Goal: Information Seeking & Learning: Learn about a topic

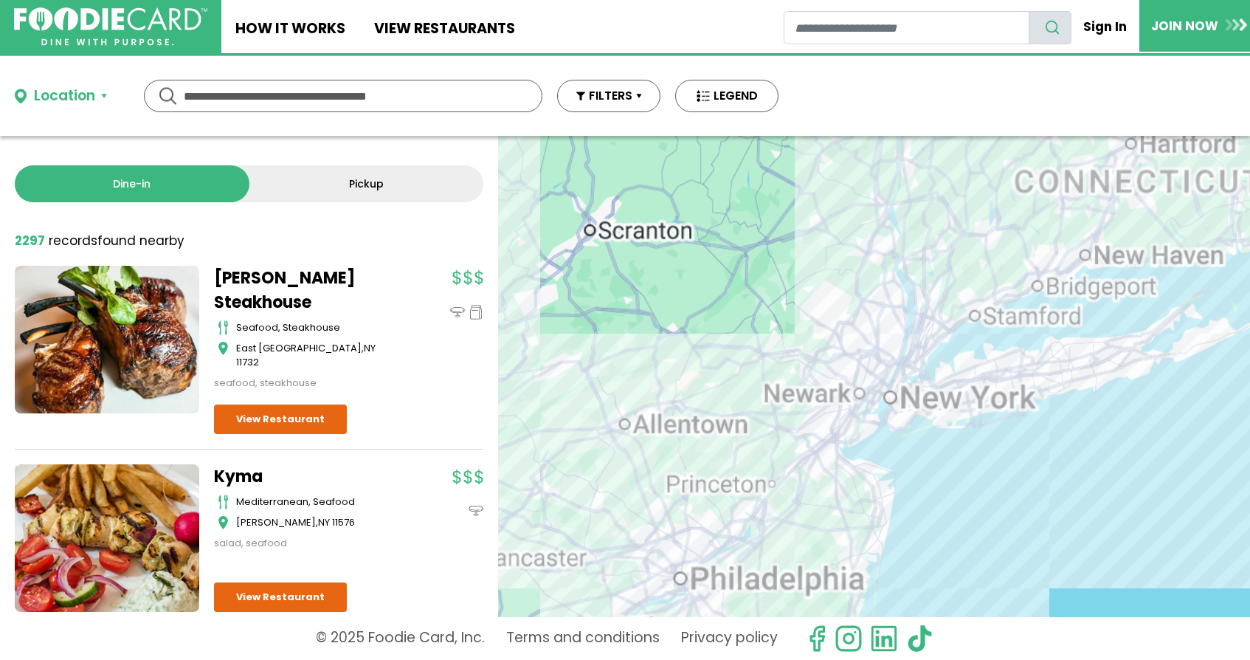
click at [349, 105] on input "text" at bounding box center [343, 95] width 319 height 31
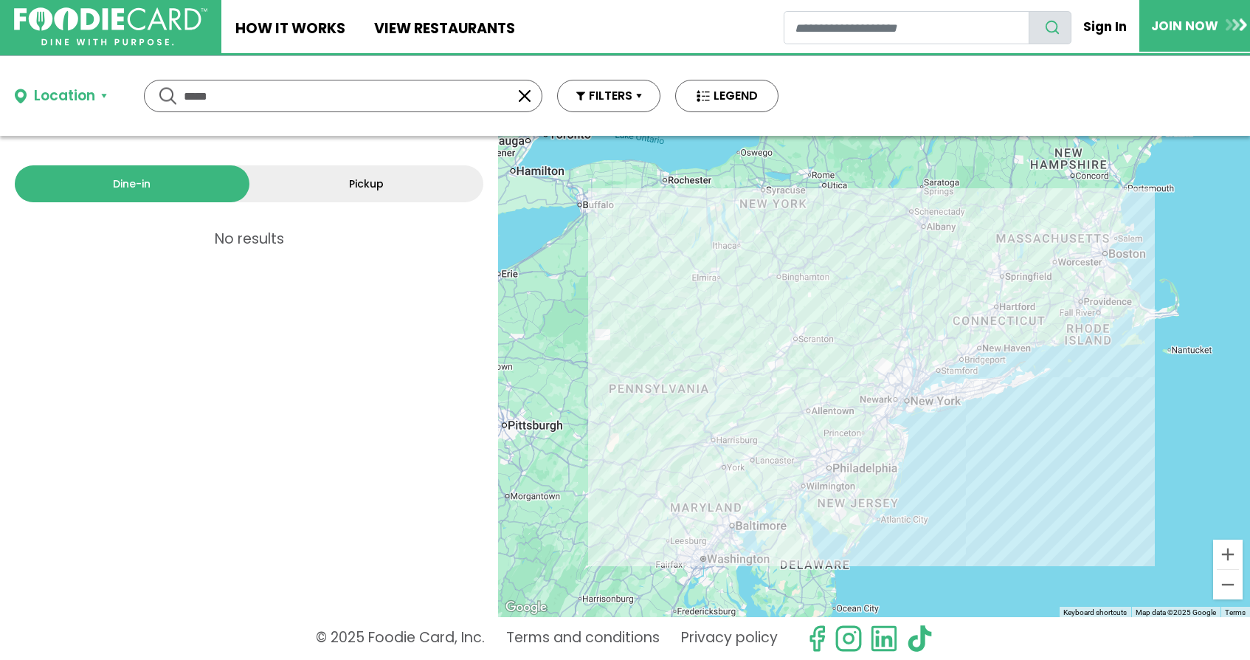
click at [314, 91] on input "*****" at bounding box center [343, 95] width 319 height 31
click at [294, 107] on input "*****" at bounding box center [343, 95] width 319 height 31
type input "*"
click at [89, 94] on div "Location" at bounding box center [64, 96] width 61 height 21
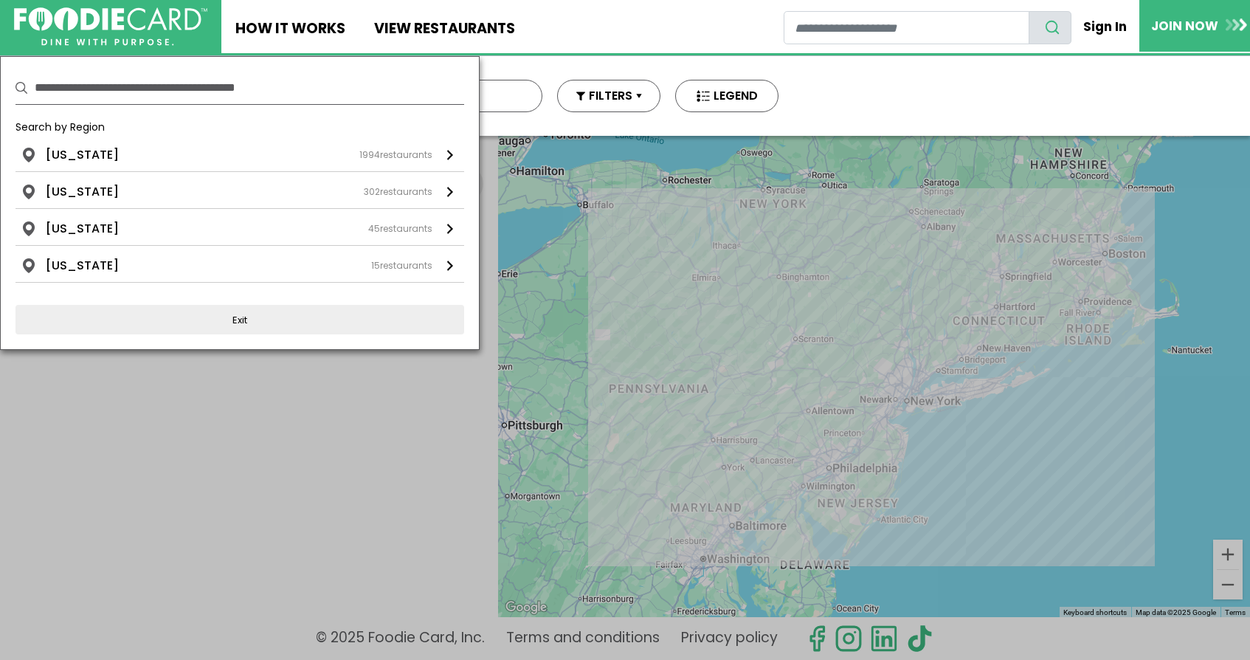
click at [89, 94] on input "text" at bounding box center [249, 88] width 429 height 32
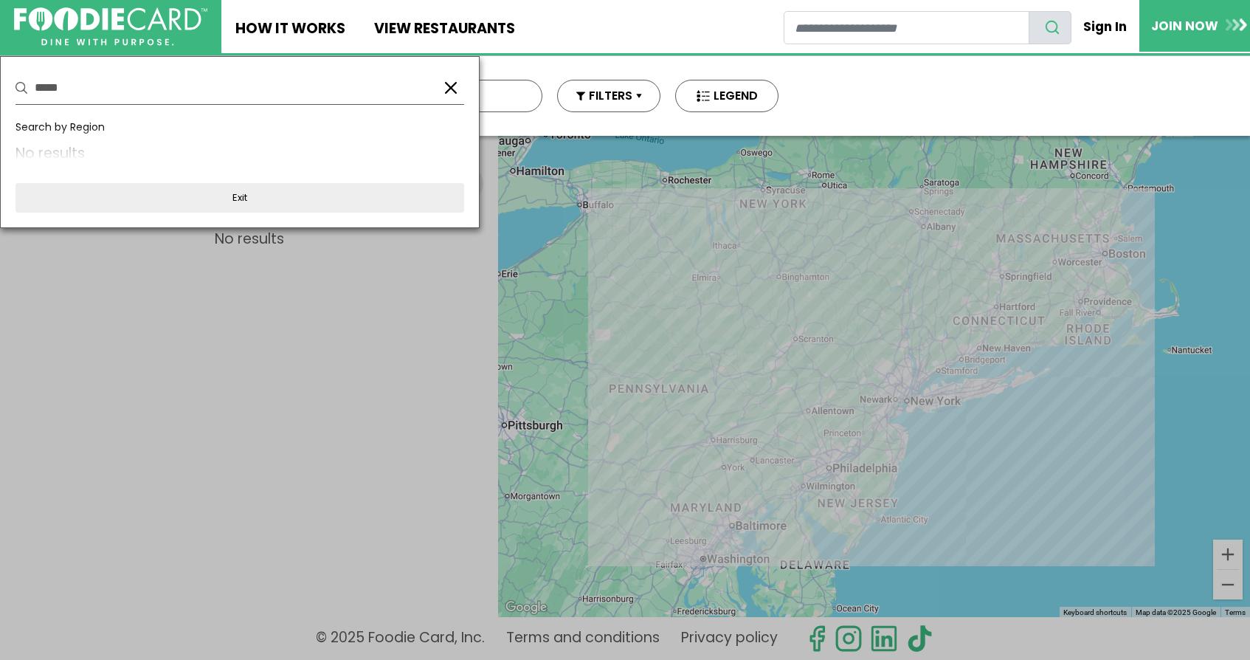
click at [97, 96] on input "*****" at bounding box center [233, 88] width 396 height 32
click at [99, 96] on input "*****" at bounding box center [233, 88] width 396 height 32
type input "**********"
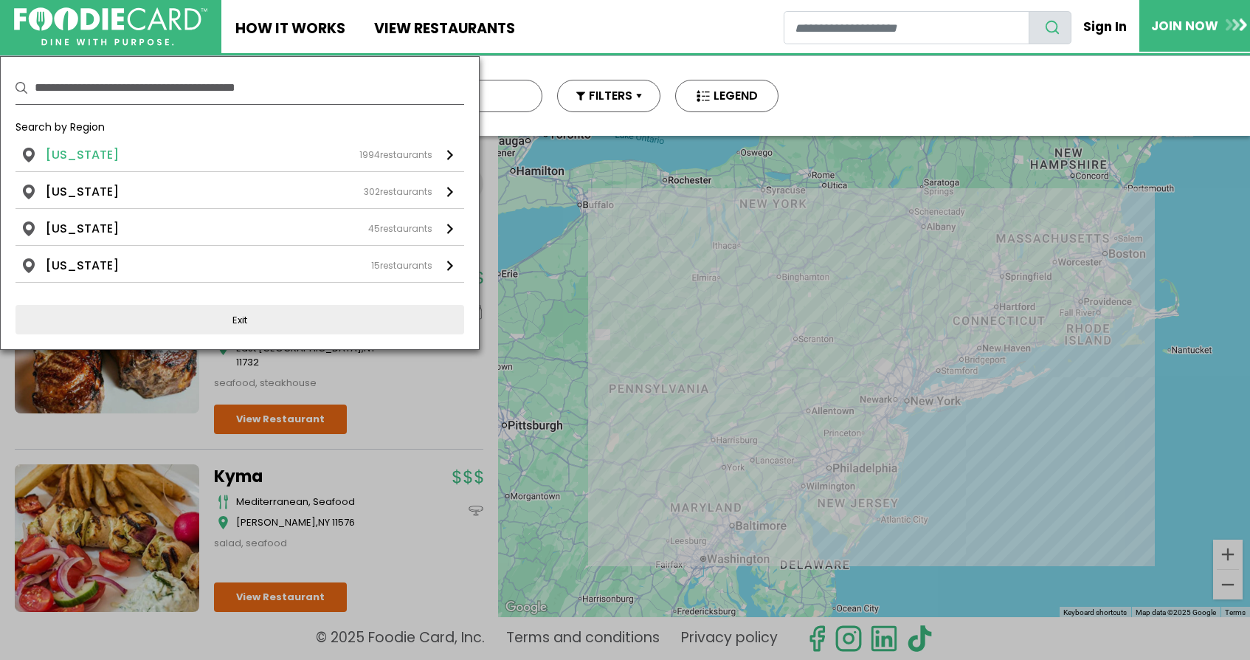
click at [115, 158] on div "[US_STATE] 1994 restaurants" at bounding box center [239, 155] width 387 height 18
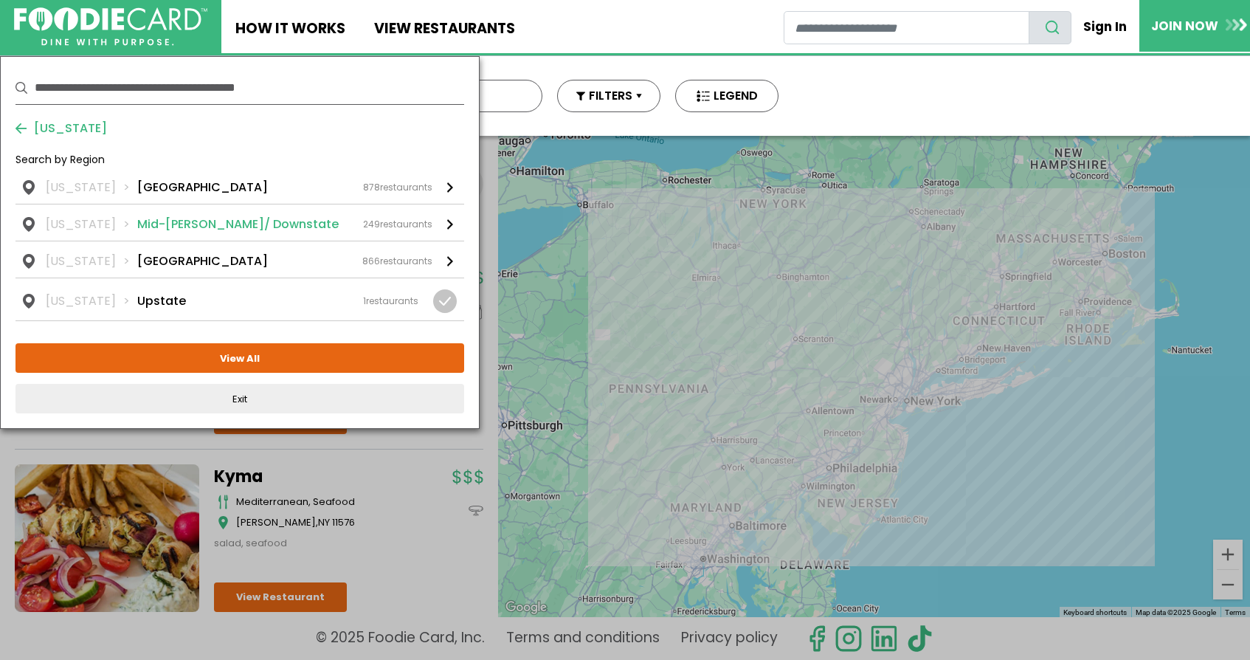
click at [187, 213] on link "[US_STATE] Mid-[PERSON_NAME]/ Downstate 249 restaurants" at bounding box center [239, 222] width 449 height 36
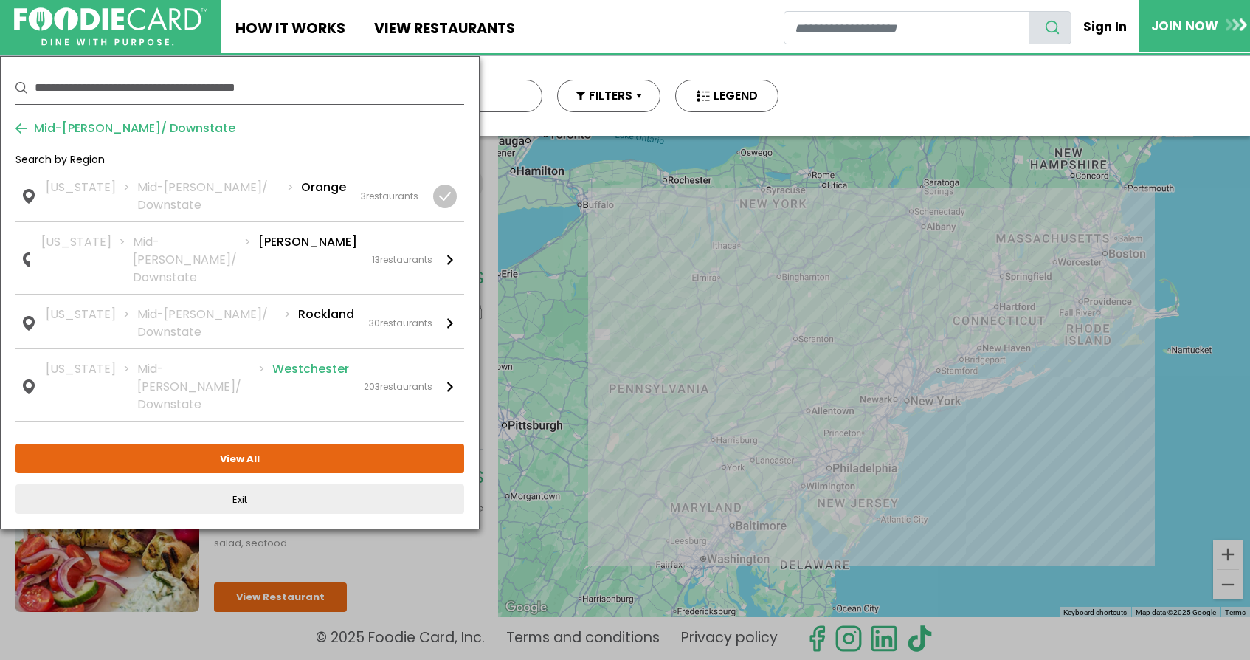
click at [198, 360] on li "Mid-[PERSON_NAME]/ Downstate" at bounding box center [204, 386] width 135 height 53
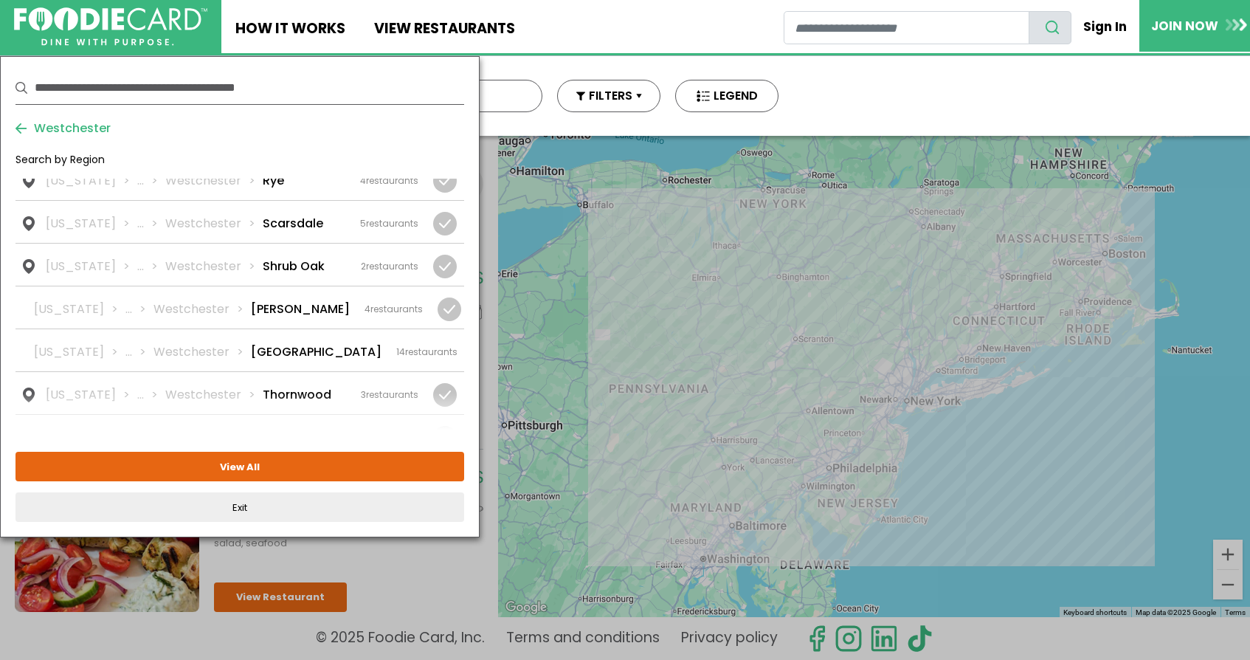
scroll to position [1321, 0]
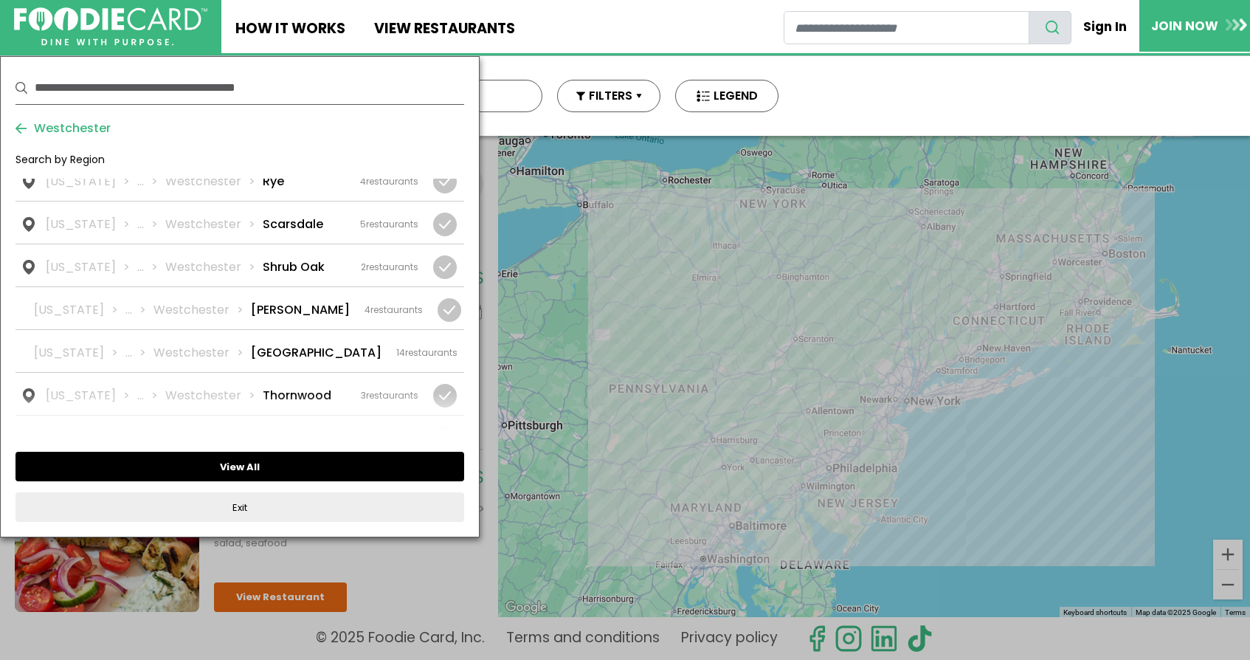
click at [269, 467] on button "View All" at bounding box center [239, 467] width 449 height 30
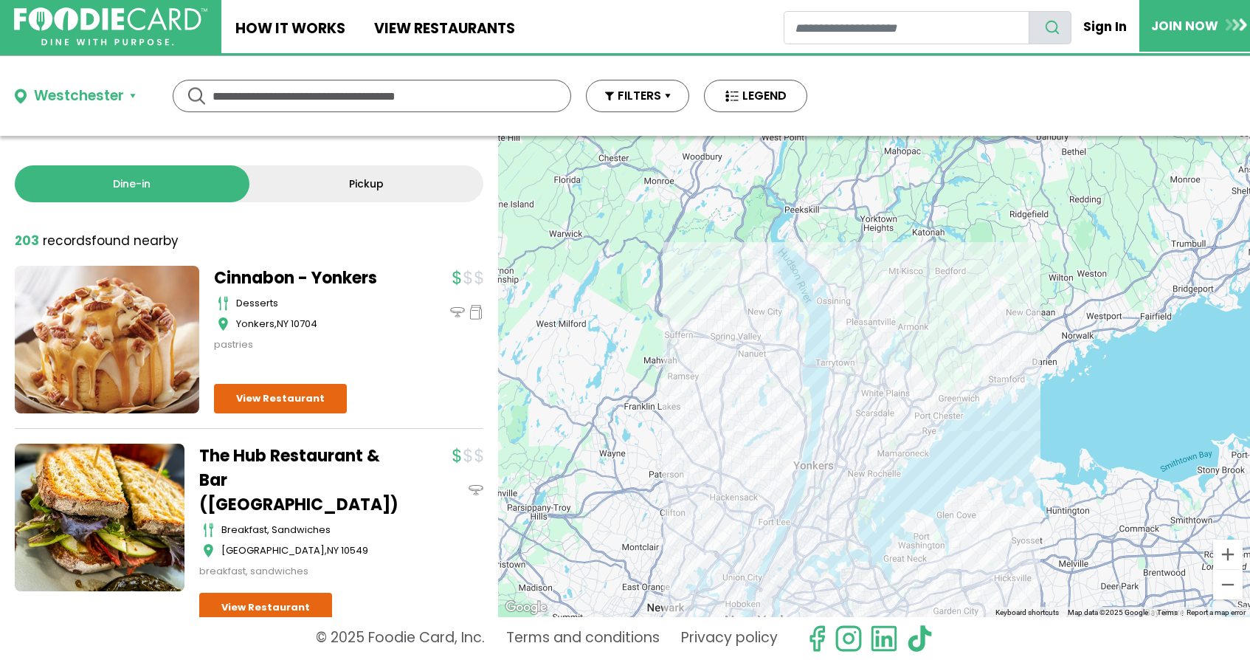
click at [882, 367] on div at bounding box center [874, 376] width 752 height 481
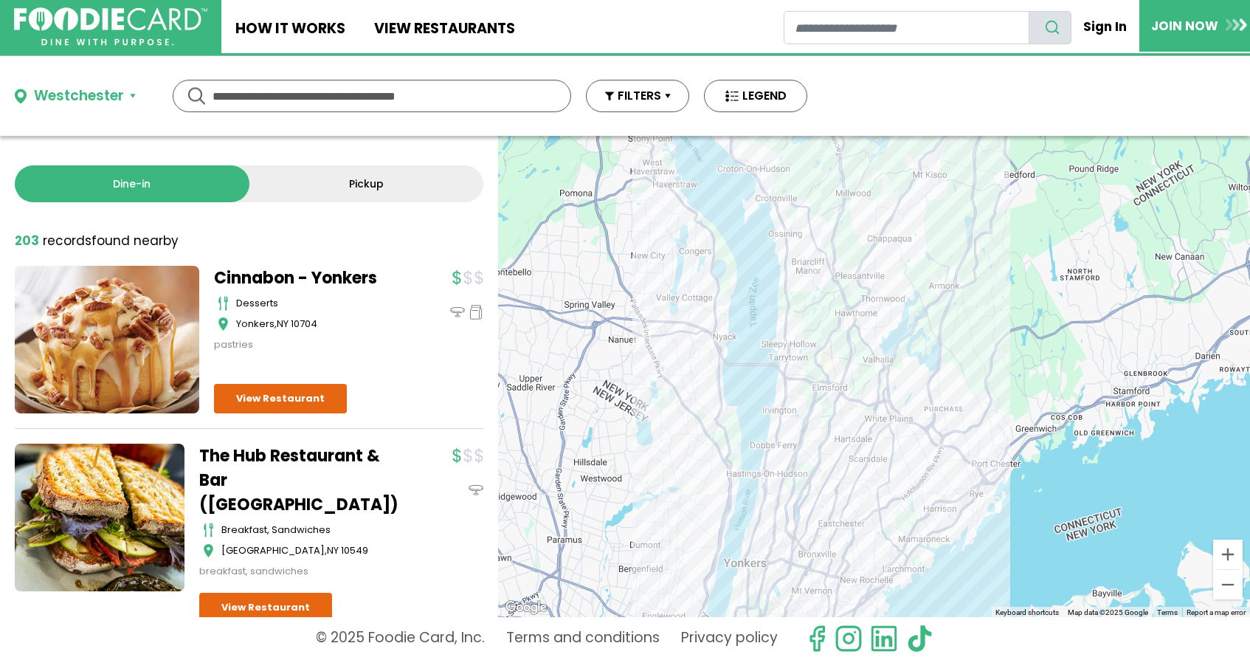
click at [852, 409] on div at bounding box center [874, 376] width 752 height 481
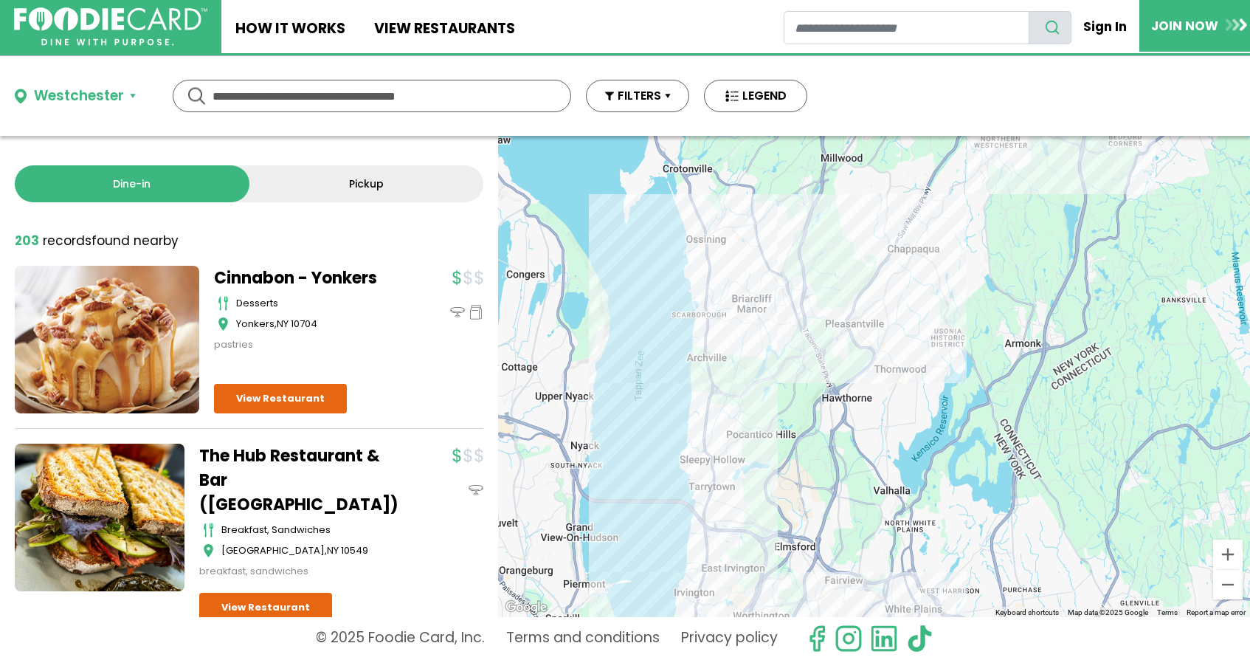
drag, startPoint x: 737, startPoint y: 289, endPoint x: 725, endPoint y: 474, distance: 184.9
click at [725, 474] on div at bounding box center [874, 376] width 752 height 481
click at [708, 473] on div at bounding box center [874, 376] width 752 height 481
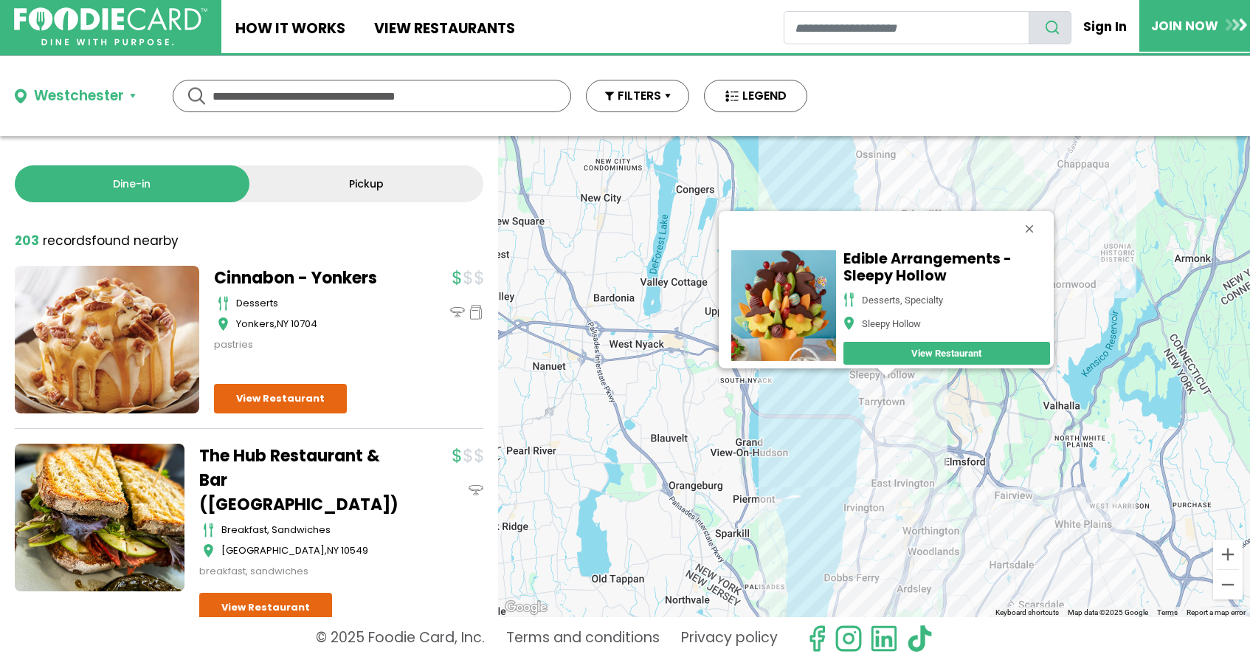
click at [897, 417] on div "Edible Arrangements - Sleepy Hollow desserts, specialty Sleepy Hollow View Rest…" at bounding box center [874, 376] width 752 height 481
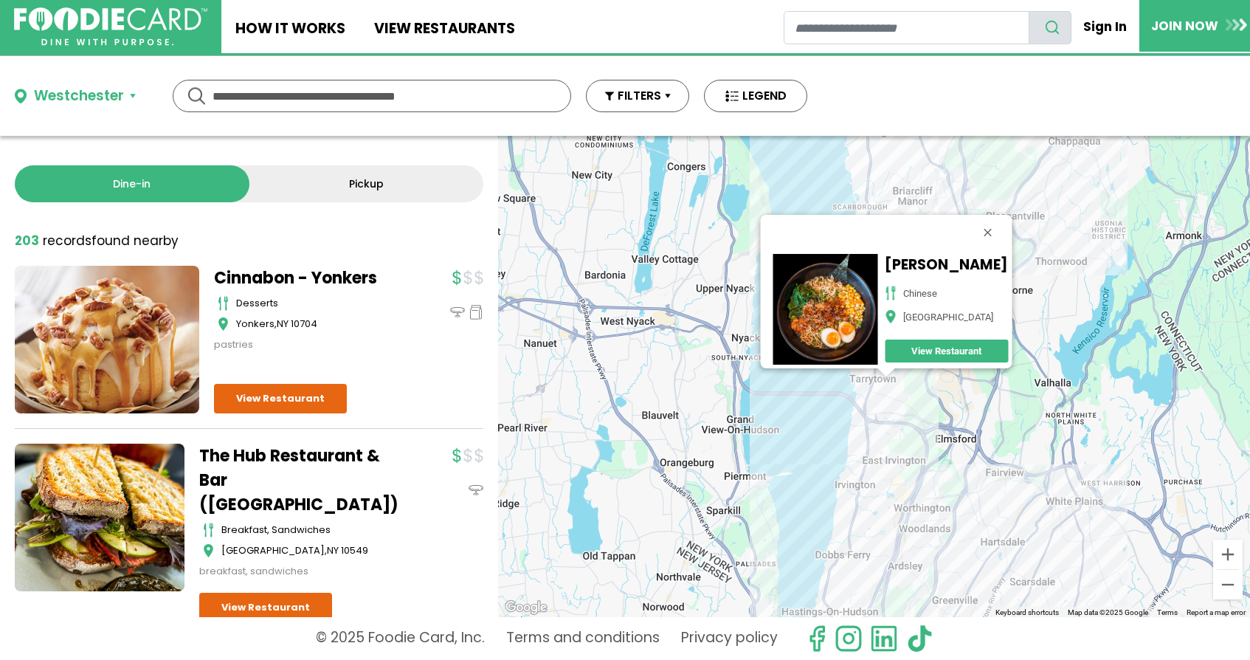
click at [862, 500] on div "Susuru Ramen chinese Tarrytown View Restaurant" at bounding box center [874, 376] width 752 height 481
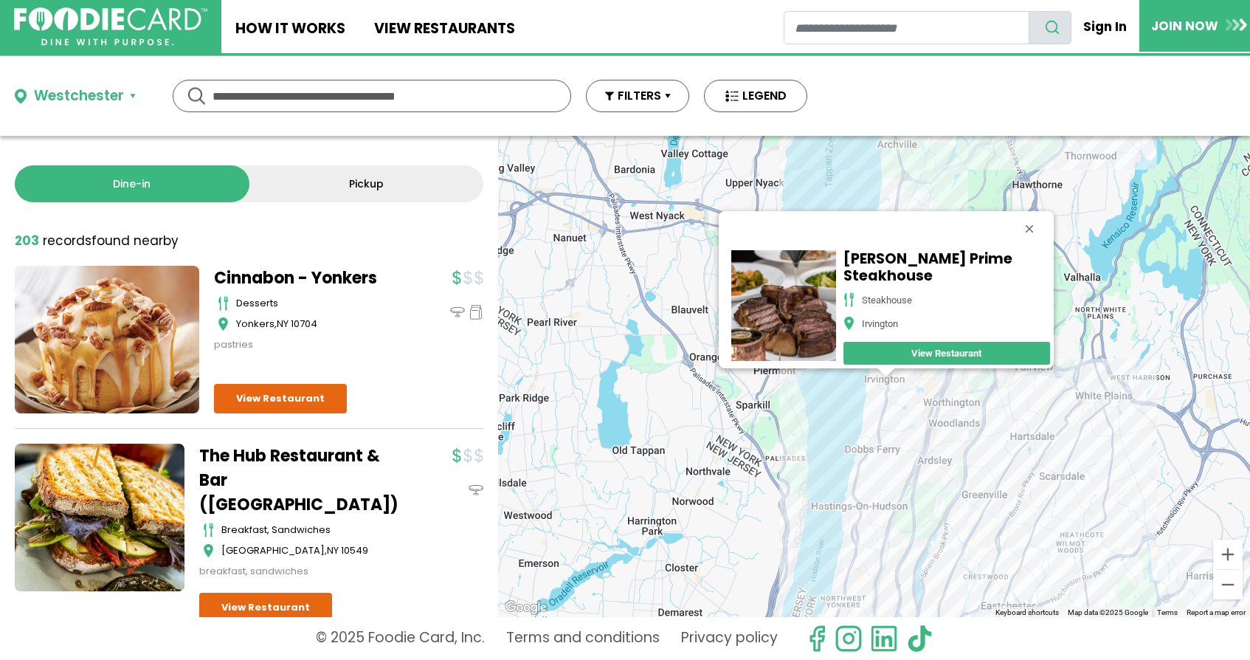
click at [1115, 405] on div "[PERSON_NAME][GEOGRAPHIC_DATA] steakhouse [GEOGRAPHIC_DATA]" at bounding box center [874, 376] width 752 height 481
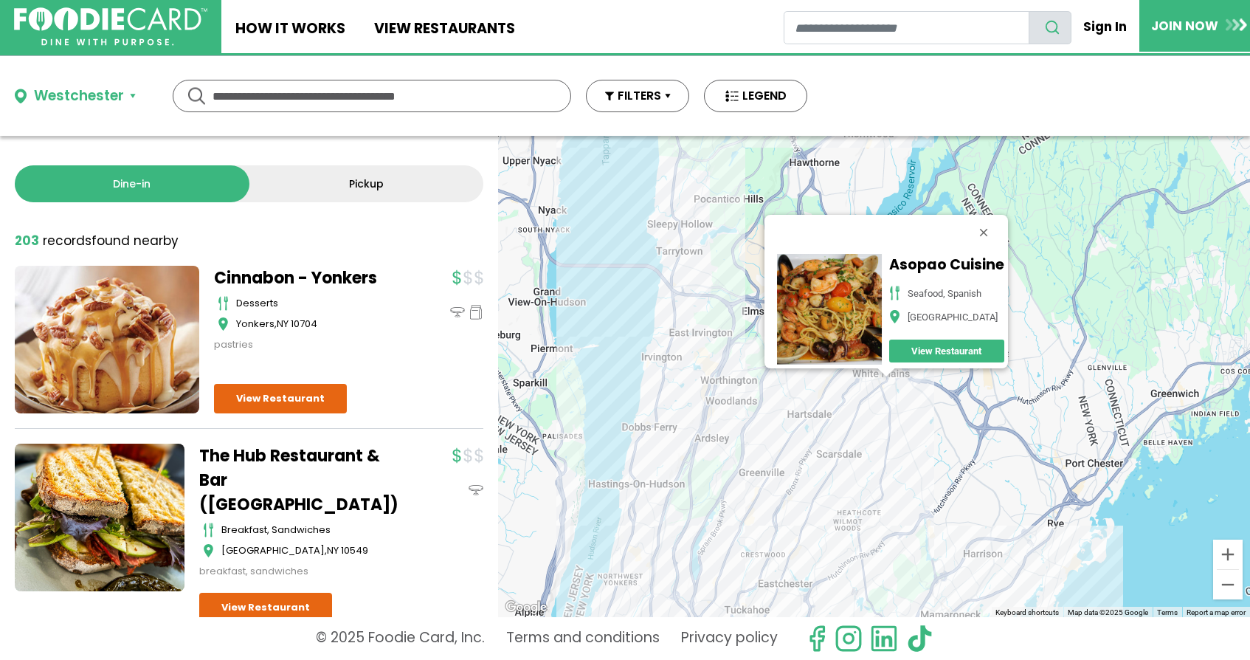
click at [808, 508] on div "Asopao Cuisine seafood, [GEOGRAPHIC_DATA] View Restaurant" at bounding box center [874, 376] width 752 height 481
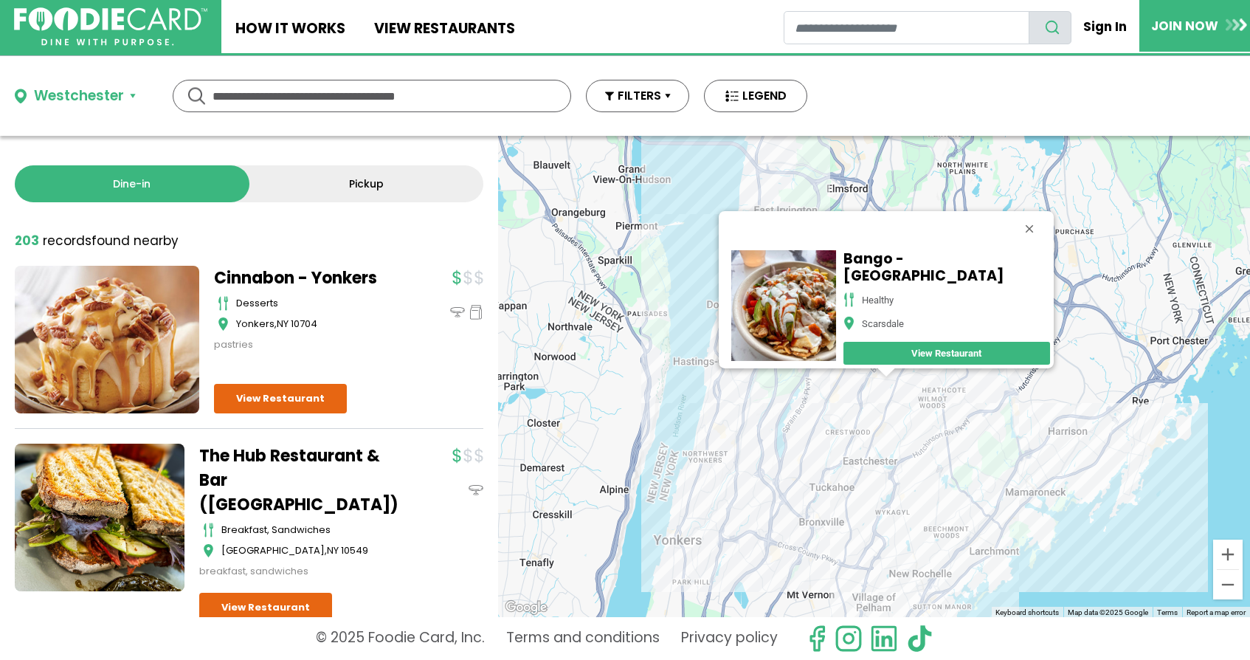
click at [834, 486] on div "Bango - Scarsdale healthy [GEOGRAPHIC_DATA] View Restaurant" at bounding box center [874, 376] width 752 height 481
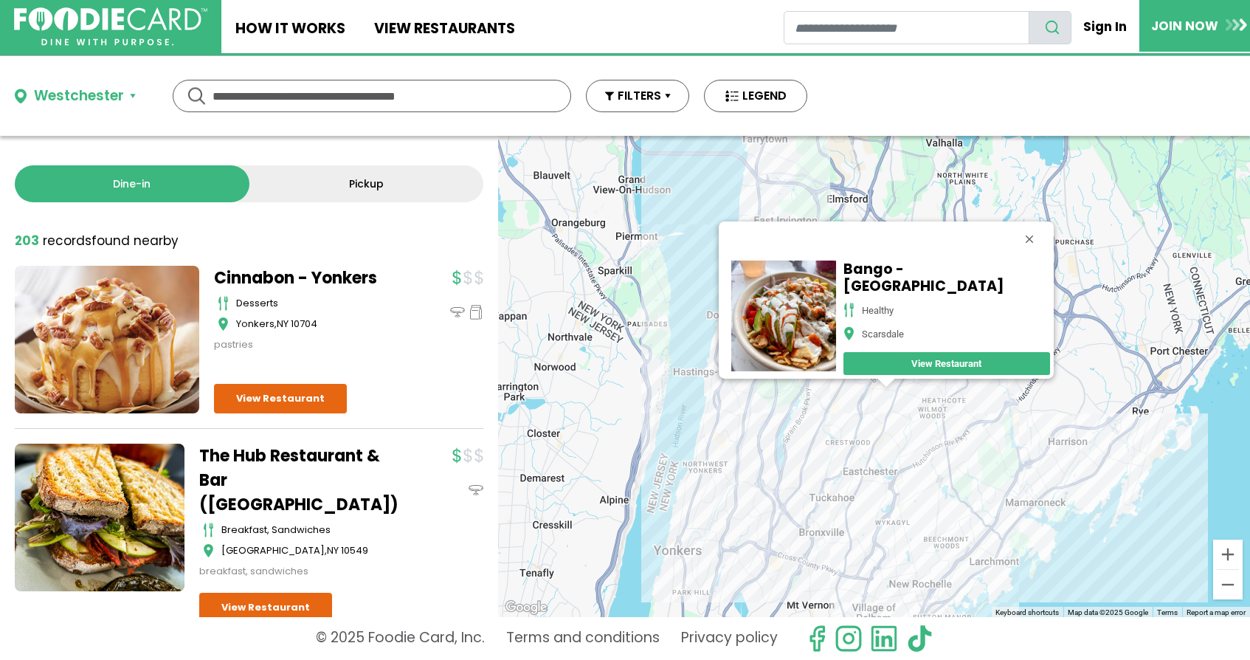
drag, startPoint x: 834, startPoint y: 460, endPoint x: 830, endPoint y: 594, distance: 134.4
click at [830, 594] on div "Bango - Scarsdale healthy [GEOGRAPHIC_DATA] View Restaurant" at bounding box center [874, 376] width 752 height 481
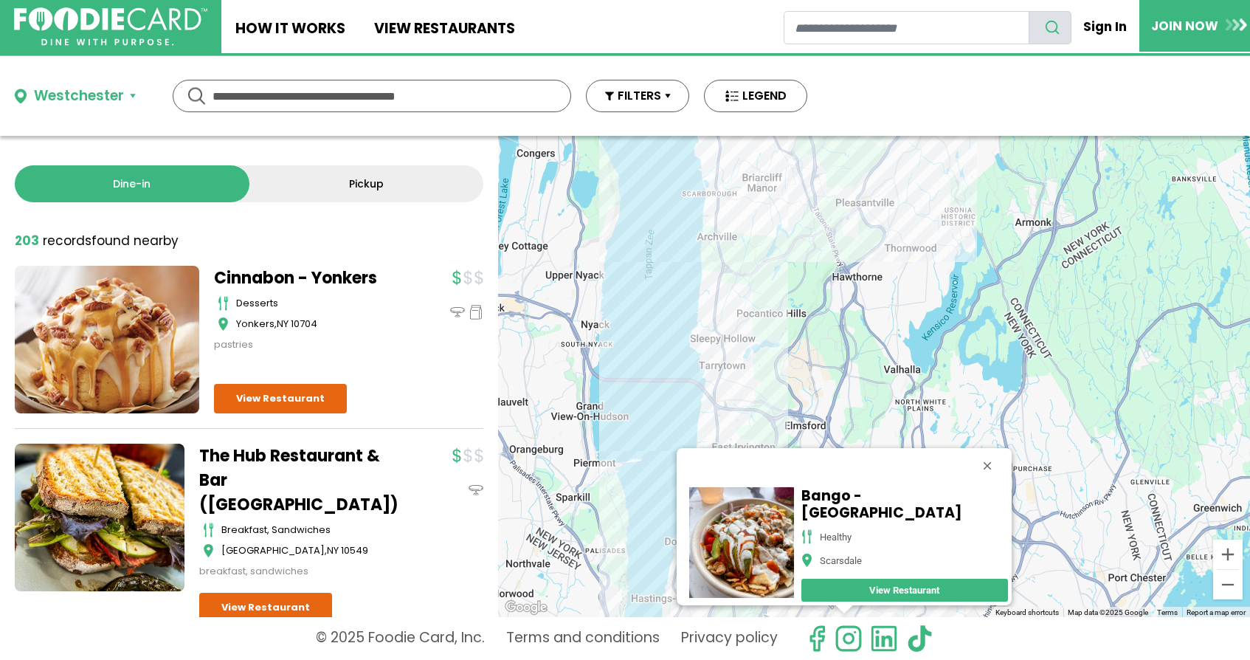
drag, startPoint x: 906, startPoint y: 364, endPoint x: 818, endPoint y: 466, distance: 135.0
click at [818, 465] on div "Bango - Scarsdale healthy [GEOGRAPHIC_DATA] View Restaurant" at bounding box center [874, 376] width 752 height 481
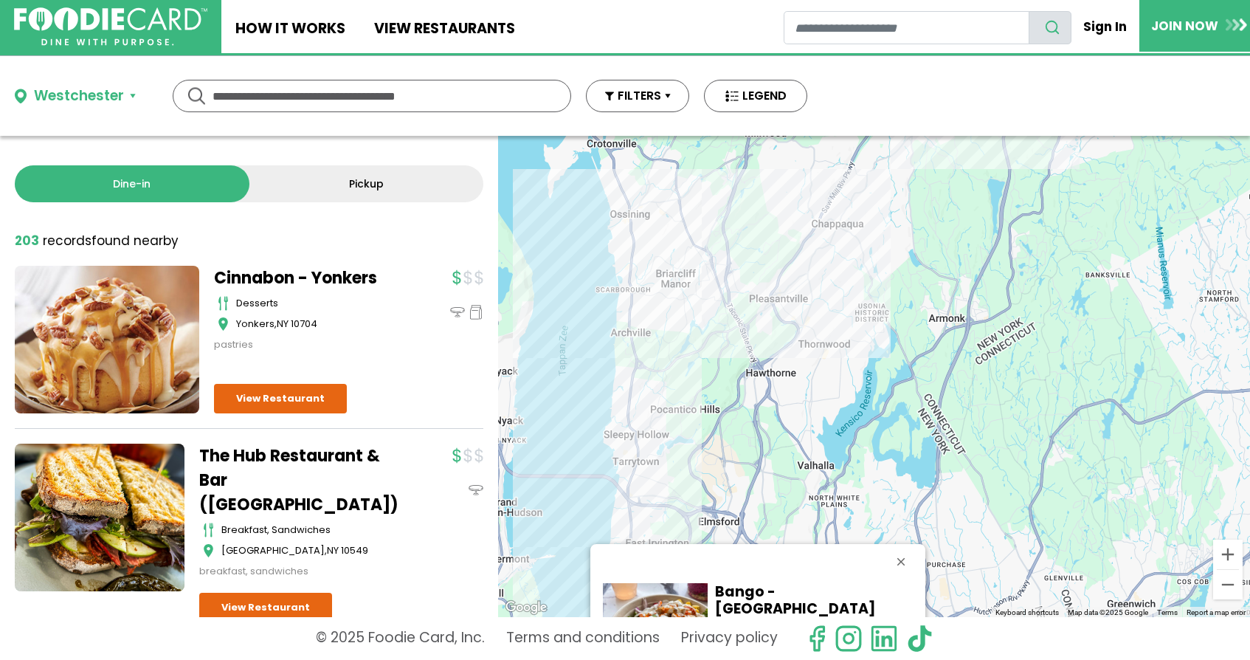
click at [159, 184] on link "Dine-in" at bounding box center [132, 183] width 235 height 37
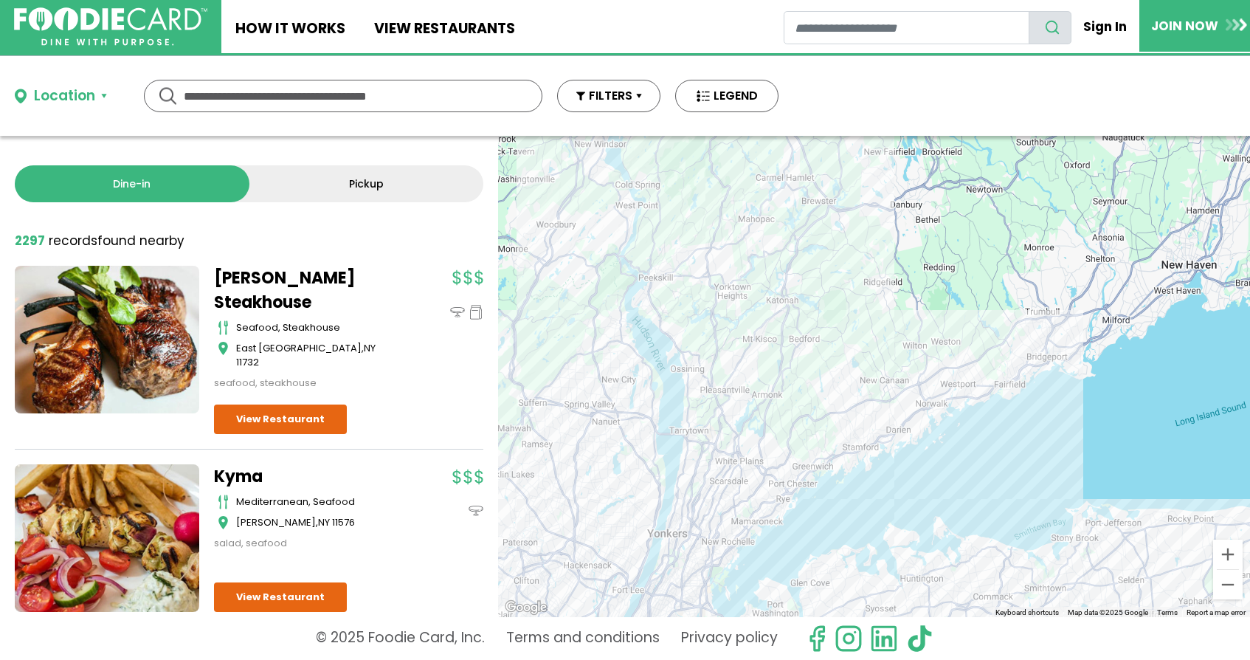
drag, startPoint x: 762, startPoint y: 266, endPoint x: 802, endPoint y: 328, distance: 73.7
click at [802, 328] on div at bounding box center [874, 376] width 752 height 481
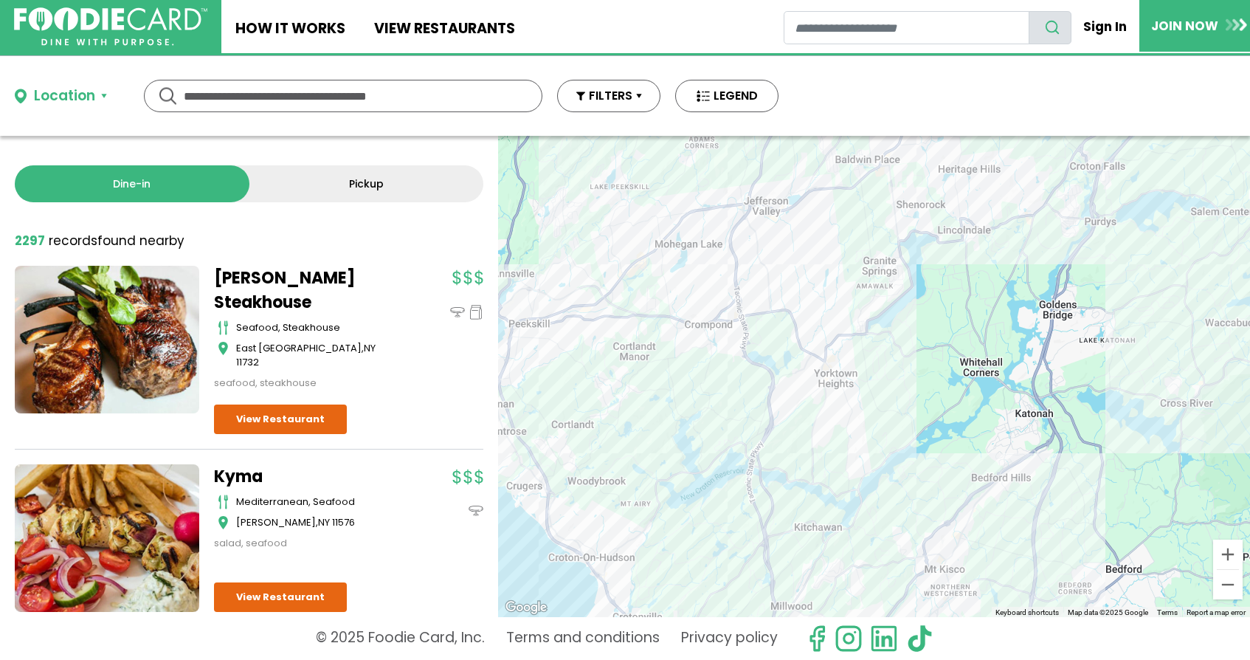
click at [547, 335] on div at bounding box center [874, 376] width 752 height 481
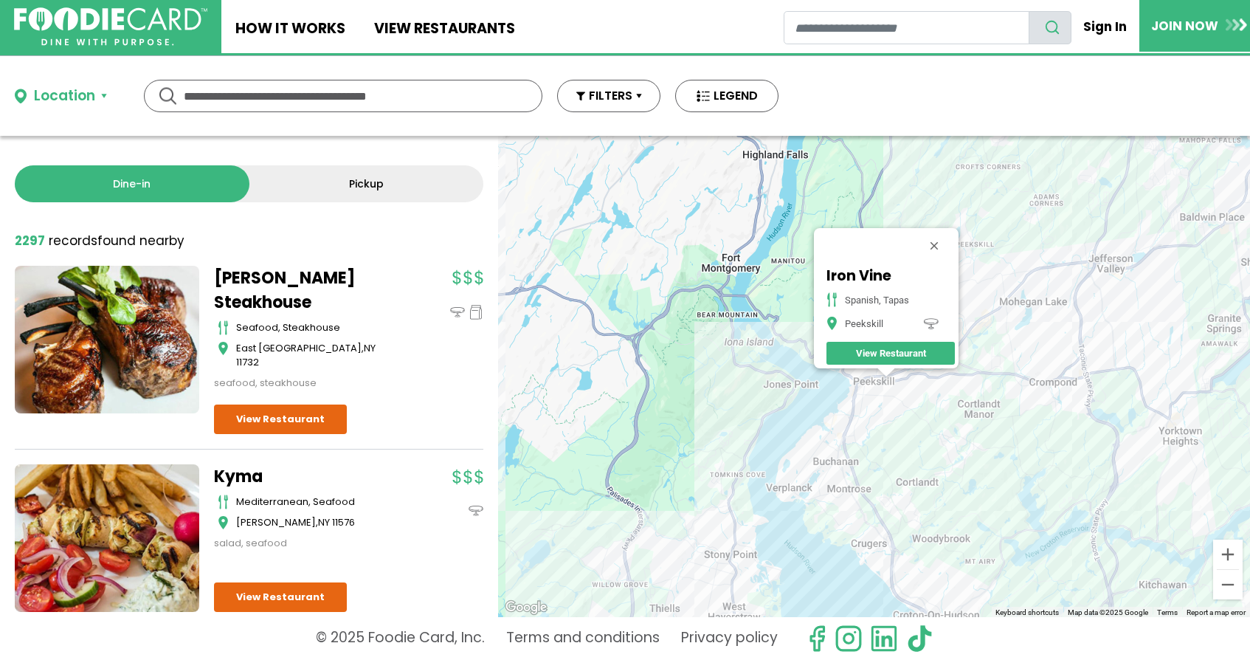
click at [1004, 324] on div "Iron Vine spanish, tapas Peekskill View Restaurant" at bounding box center [874, 376] width 752 height 481
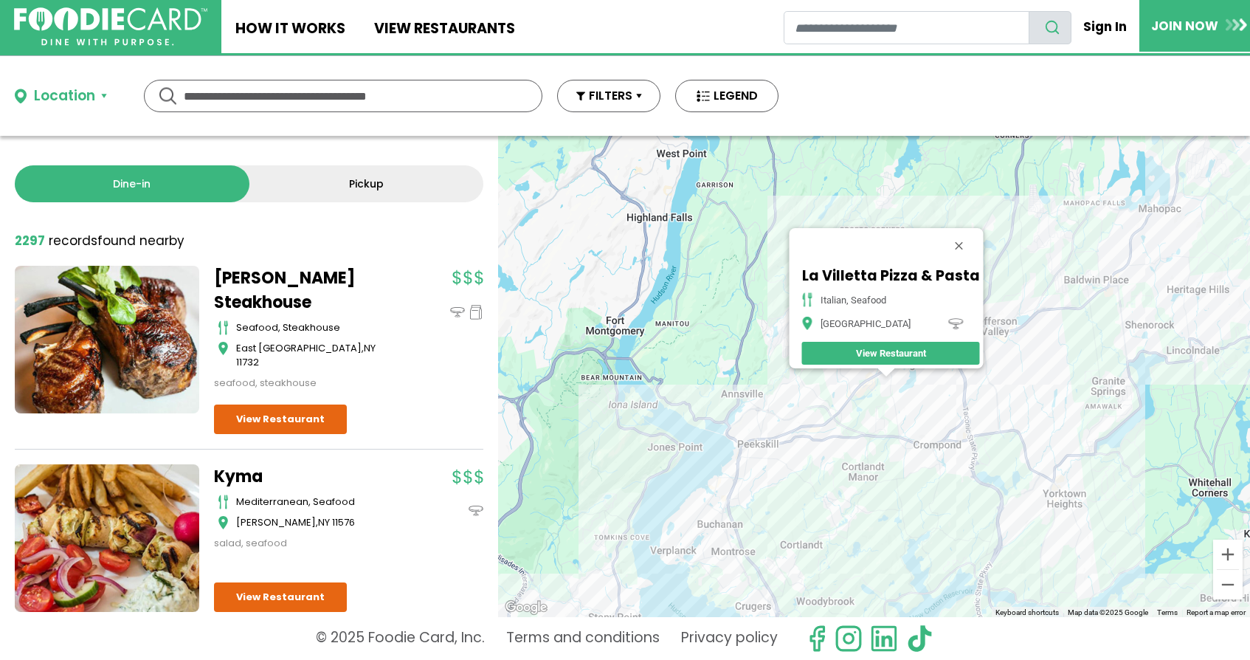
click at [941, 435] on div "La Villetta Pizza & Pasta italian, seafood [GEOGRAPHIC_DATA] View Restaurant" at bounding box center [874, 376] width 752 height 481
click at [903, 379] on div "La Villetta Pizza & Pasta italian, seafood [GEOGRAPHIC_DATA] View Restaurant" at bounding box center [874, 376] width 752 height 481
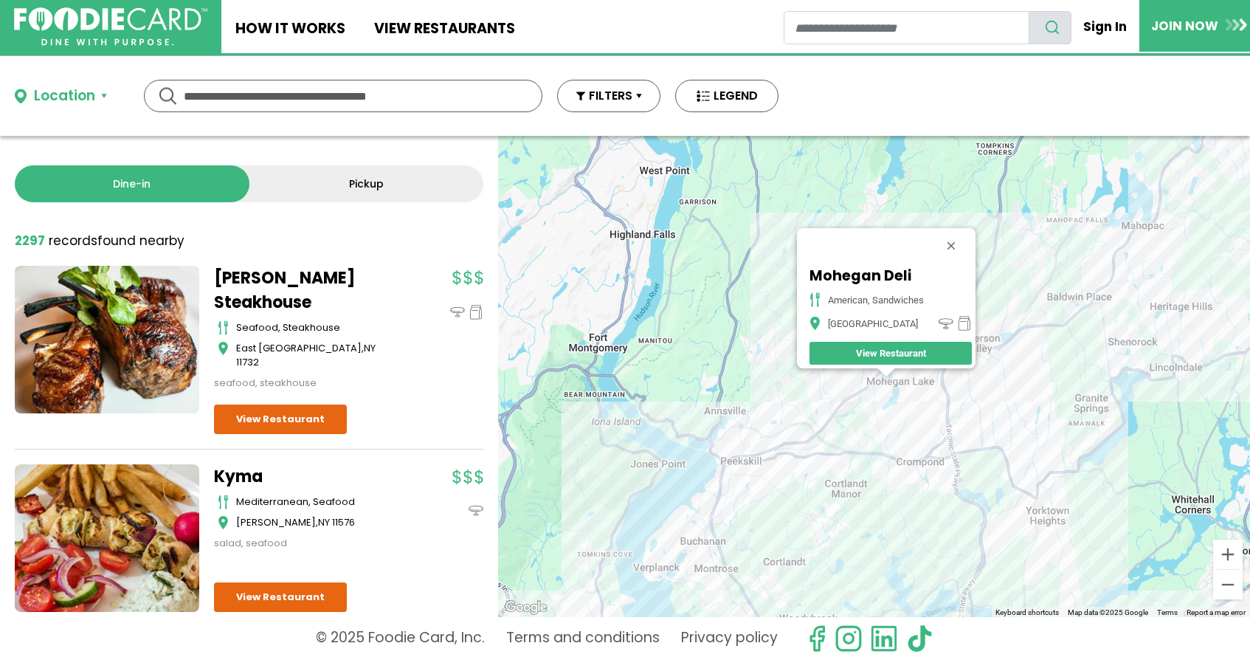
click at [904, 382] on div "Mohegan Deli american, sandwiches [GEOGRAPHIC_DATA]" at bounding box center [874, 376] width 752 height 481
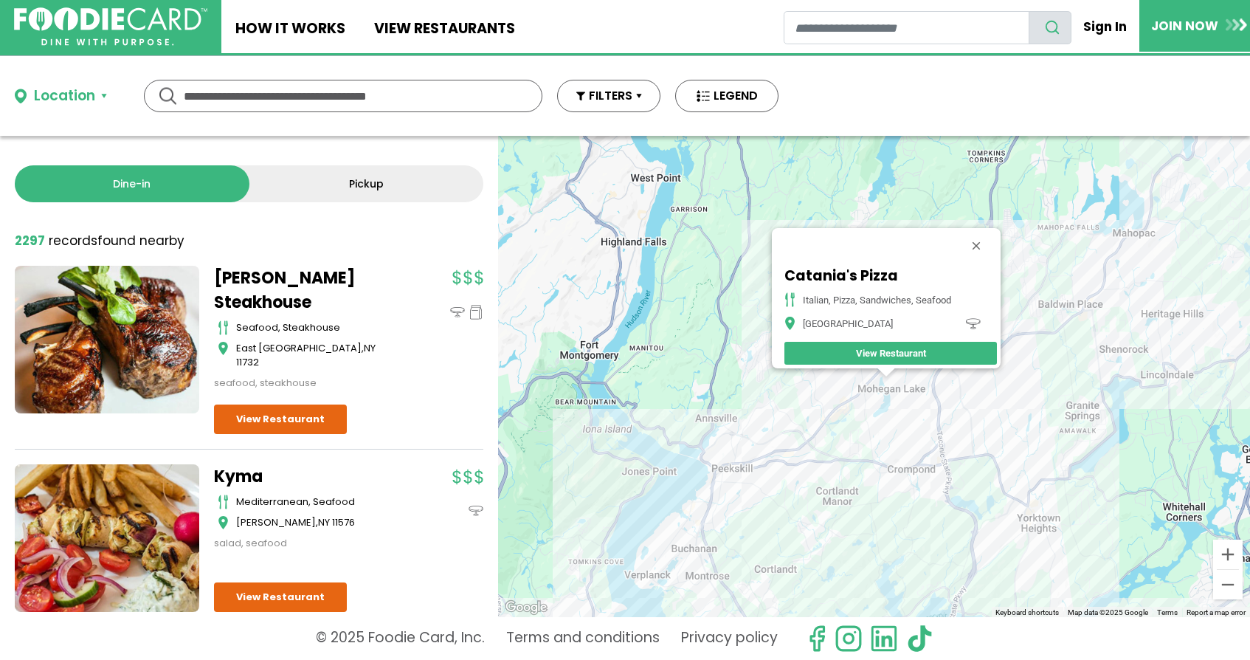
click at [899, 379] on div "Catania's Pizza italian, pizza, sandwiches, seafood [GEOGRAPHIC_DATA]" at bounding box center [874, 376] width 752 height 481
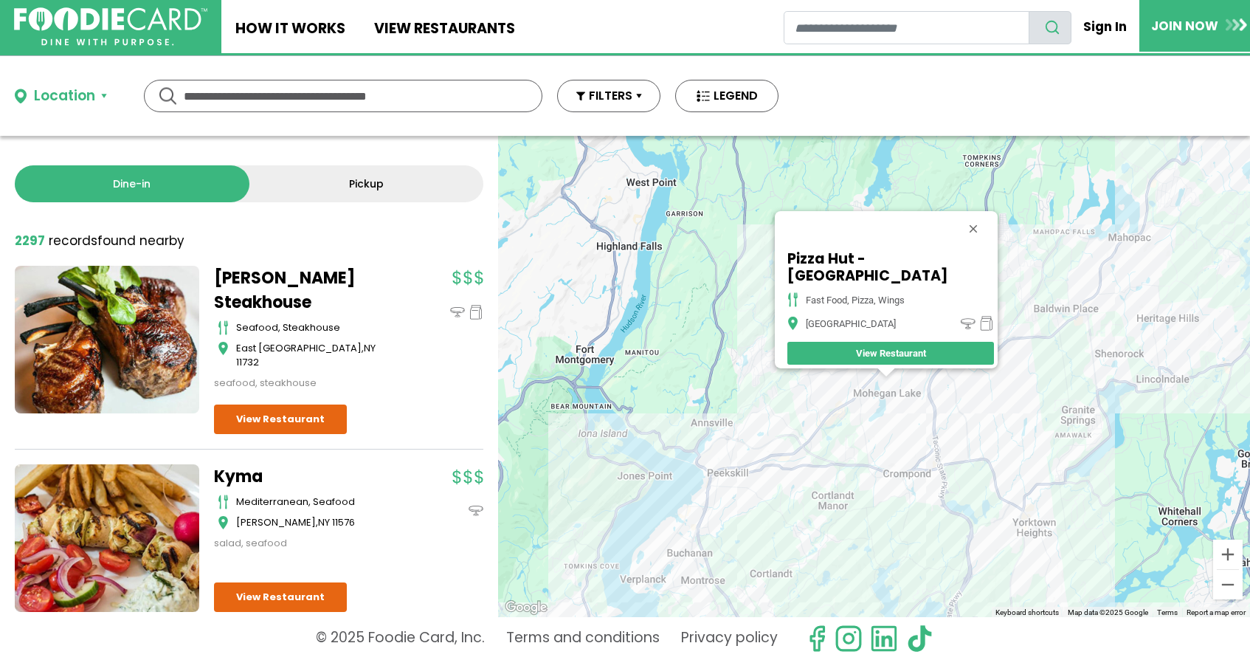
click at [914, 378] on div "Pizza Hut - Mohegan Lake fast food, pizza, wings [GEOGRAPHIC_DATA]" at bounding box center [874, 376] width 752 height 481
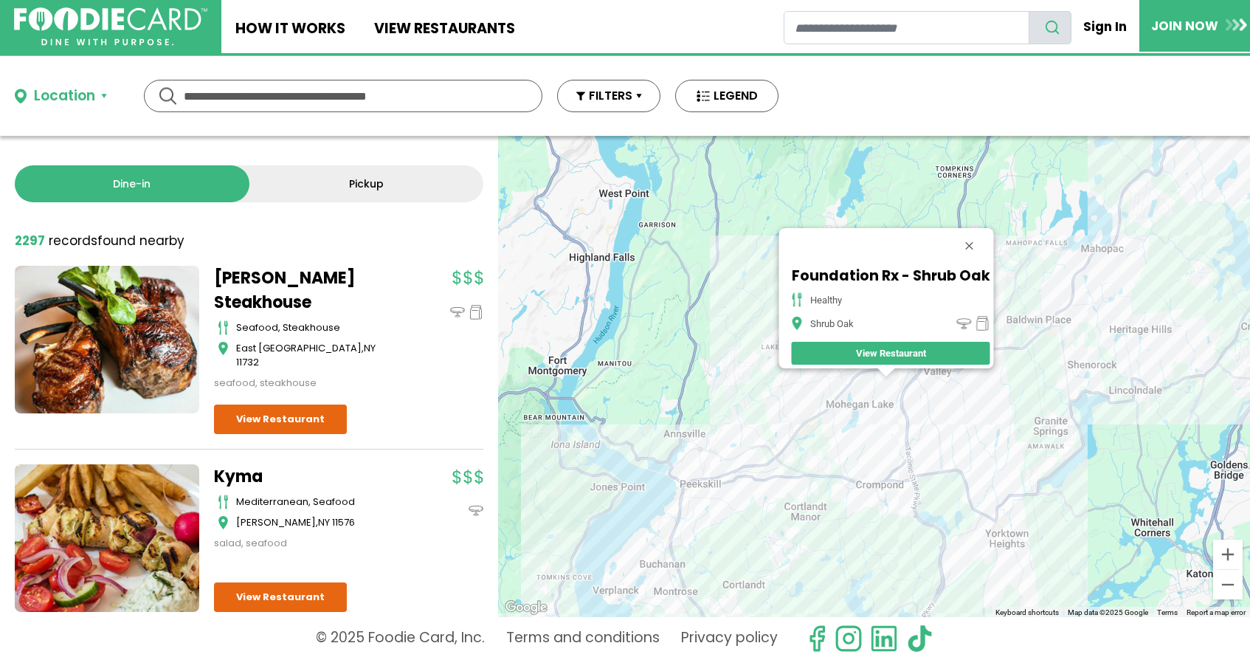
click at [925, 382] on div "Foundation Rx - Shrub Oak healthy Shrub Oak View Restaurant" at bounding box center [874, 376] width 752 height 481
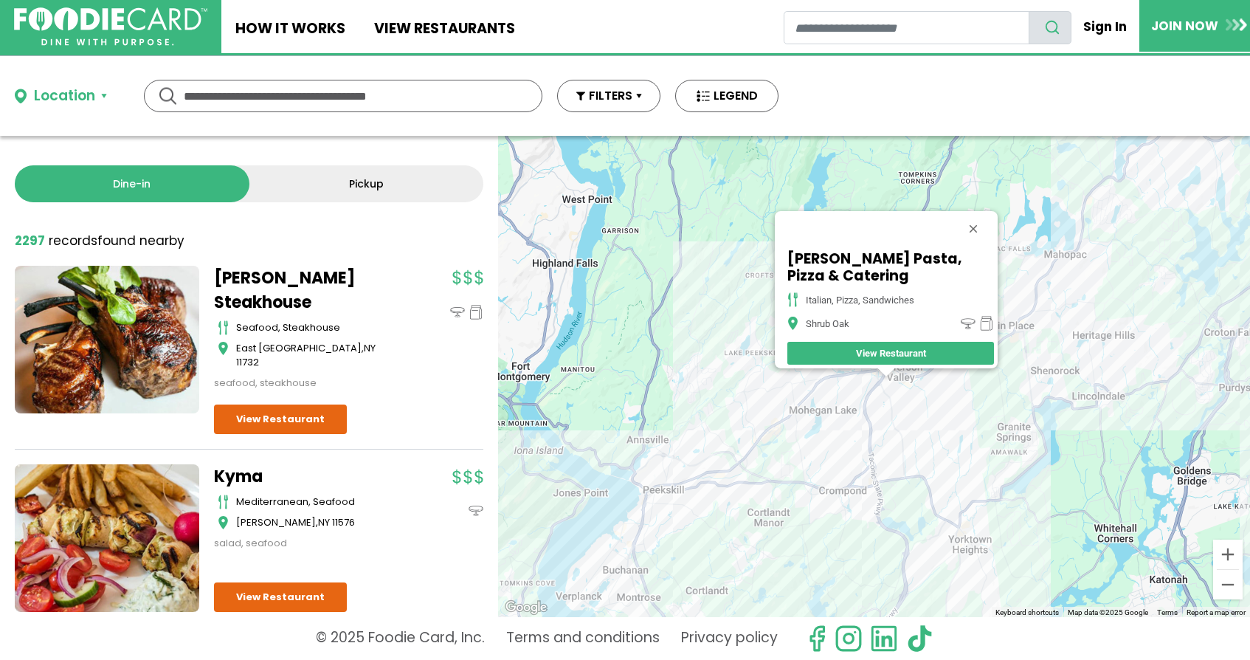
click at [914, 384] on div "[PERSON_NAME] Pasta, Pizza & Catering italian, pizza, sandwiches Shrub Oak View…" at bounding box center [874, 376] width 752 height 481
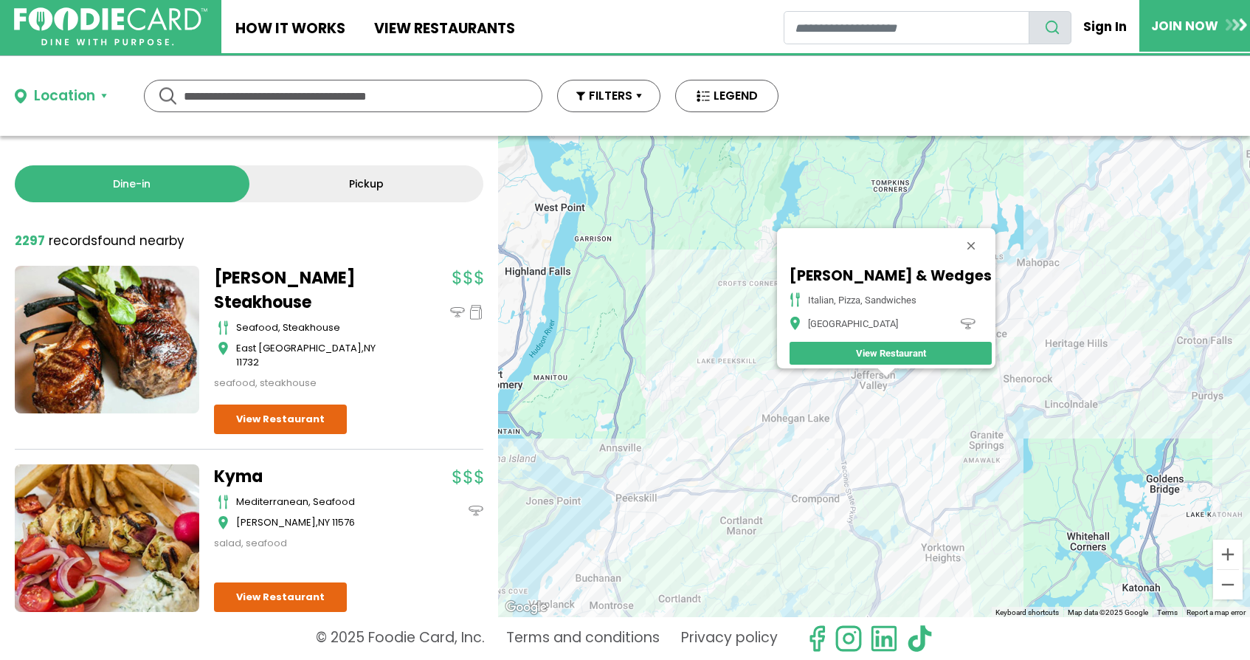
click at [911, 390] on div "Gigi Pizzeria & Wedges italian, pizza, sandwiches [GEOGRAPHIC_DATA] View Restau…" at bounding box center [874, 376] width 752 height 481
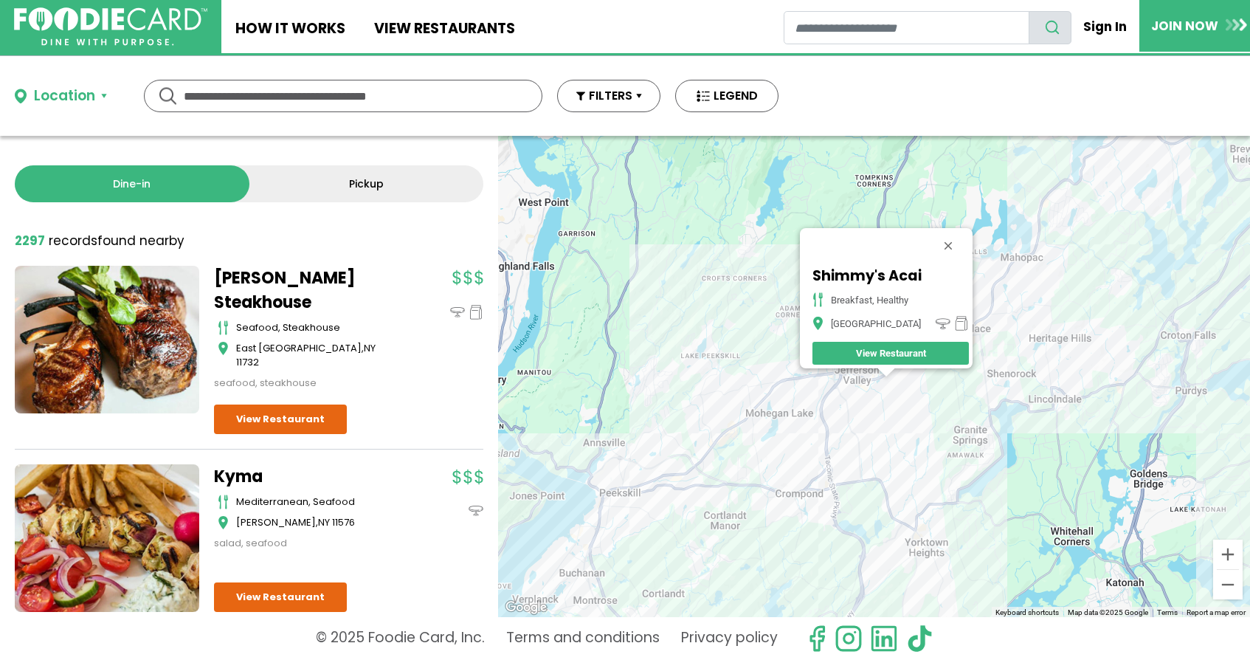
click at [936, 539] on div "Shimmy's Acai breakfast, healthy [GEOGRAPHIC_DATA] Restaurant" at bounding box center [874, 376] width 752 height 481
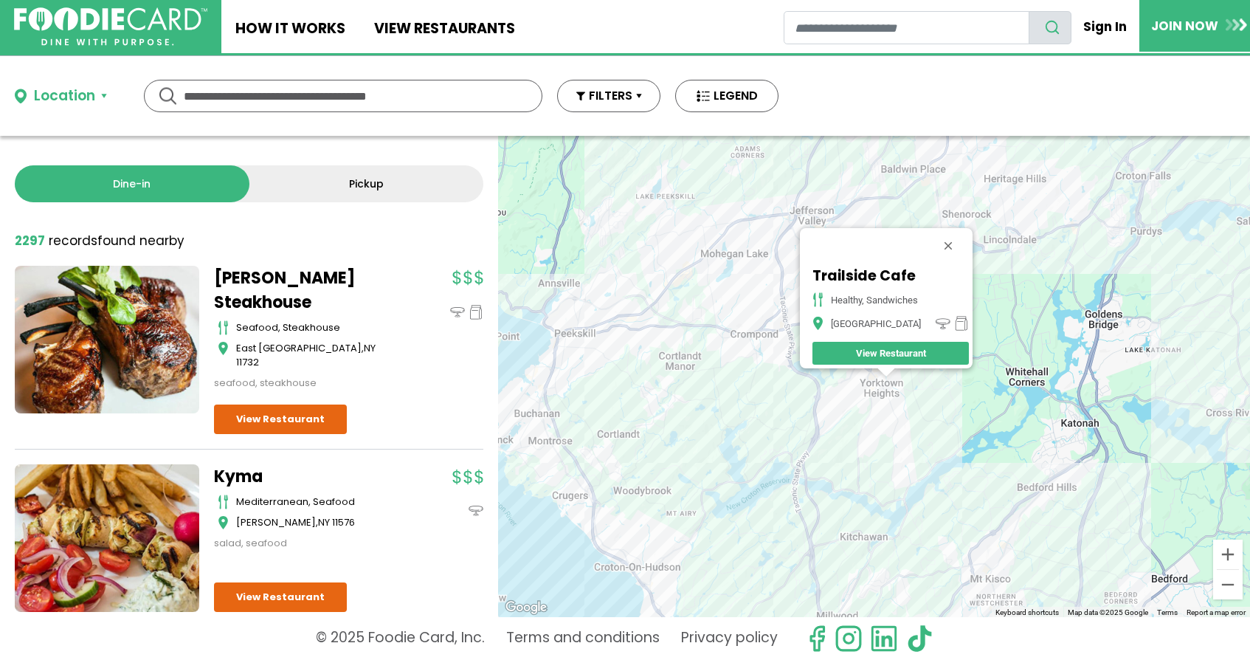
click at [891, 398] on div "Trailside Cafe healthy, sandwiches [GEOGRAPHIC_DATA] View Restaurant" at bounding box center [874, 376] width 752 height 481
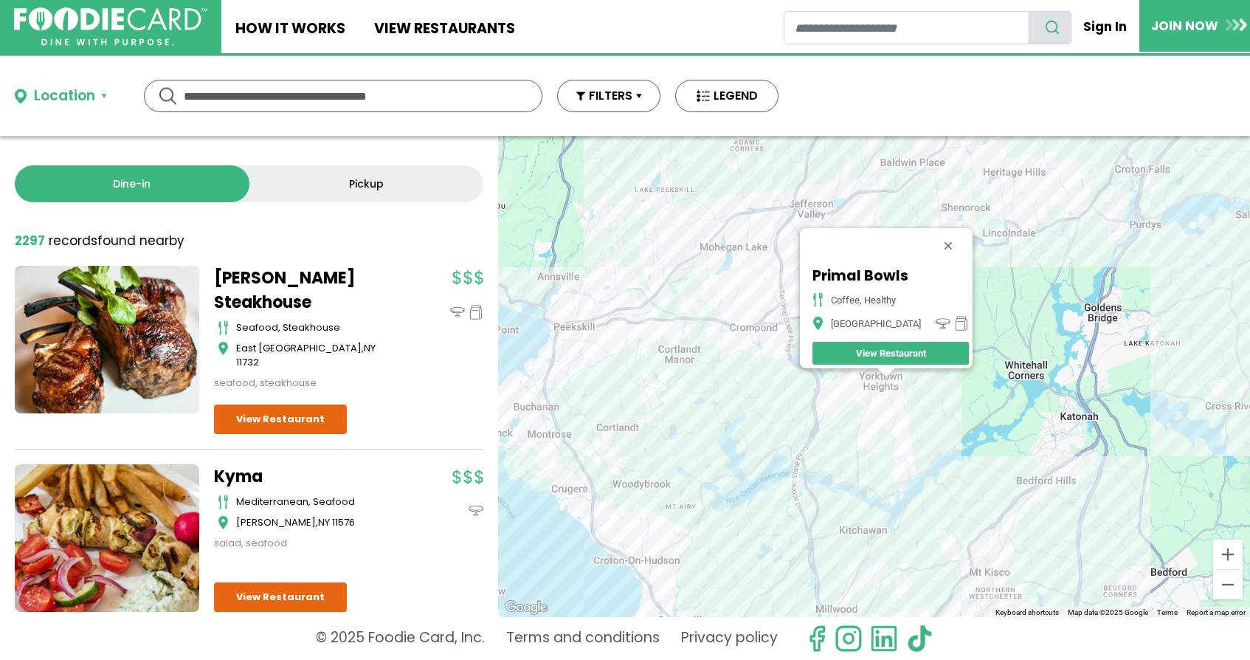
click at [904, 390] on div "Primal Bowls coffee, healthy [GEOGRAPHIC_DATA] View Restaurant" at bounding box center [874, 376] width 752 height 481
click at [895, 373] on div "Primal Bowls coffee, healthy [GEOGRAPHIC_DATA] View Restaurant" at bounding box center [874, 376] width 752 height 481
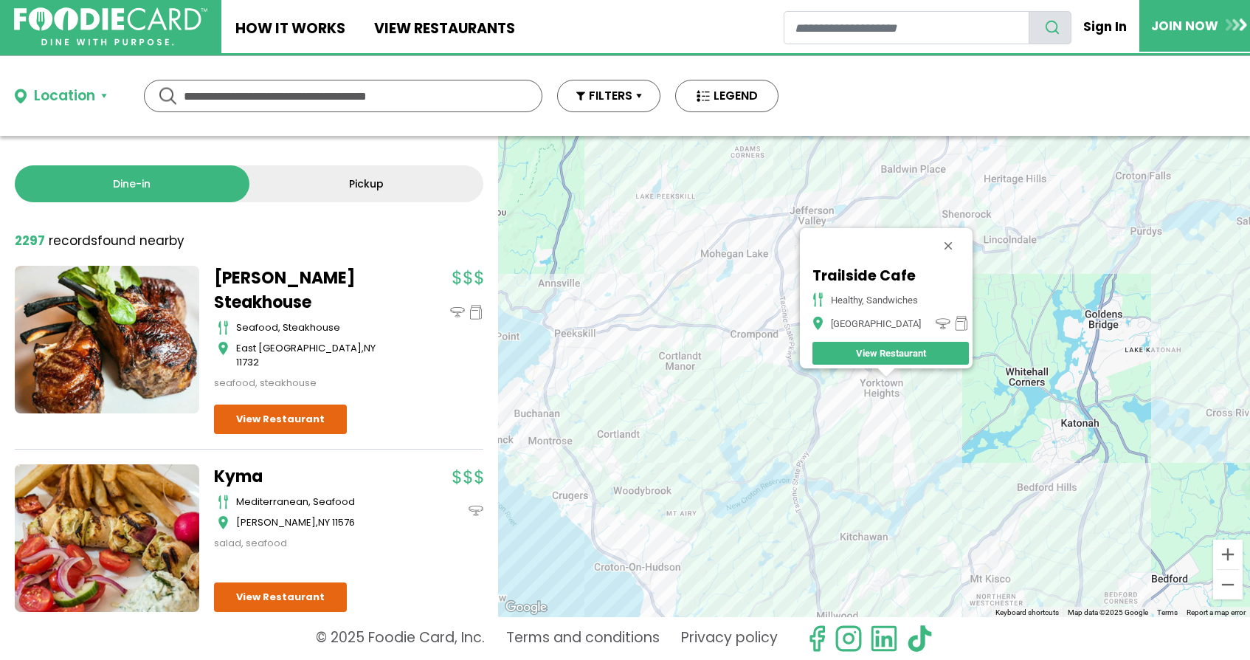
click at [895, 373] on div "Trailside Cafe healthy, sandwiches [GEOGRAPHIC_DATA] View Restaurant" at bounding box center [874, 376] width 752 height 481
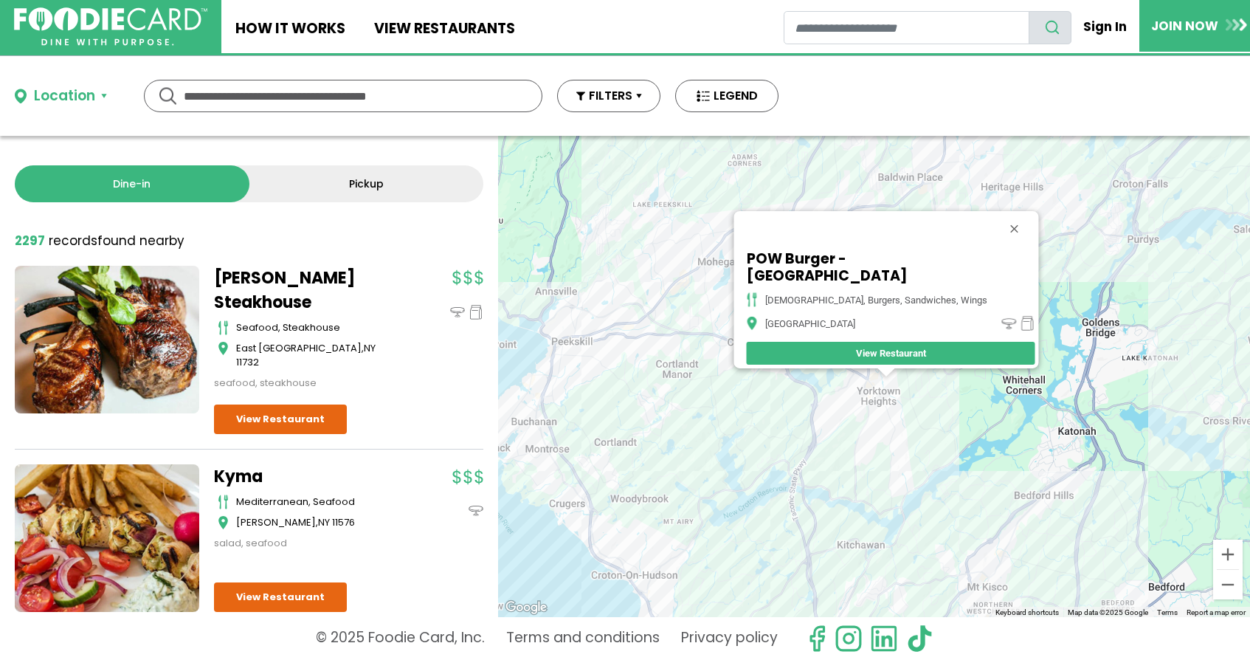
click at [1053, 265] on div "POW Burger - [GEOGRAPHIC_DATA] american, burgers, sandwiches, wings [GEOGRAPHIC…" at bounding box center [874, 376] width 752 height 481
